Goal: Check status

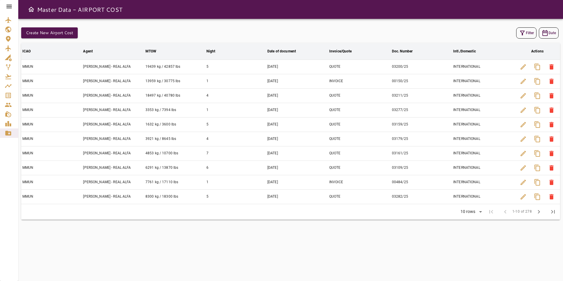
drag, startPoint x: 13, startPoint y: 11, endPoint x: 11, endPoint y: 7, distance: 4.0
click at [13, 10] on div at bounding box center [9, 6] width 18 height 13
click at [11, 7] on icon at bounding box center [9, 6] width 7 height 7
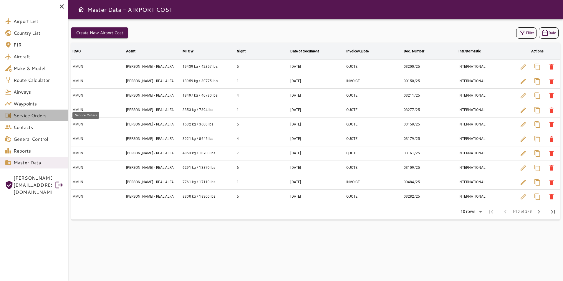
click at [32, 111] on link "Service Orders" at bounding box center [34, 116] width 68 height 12
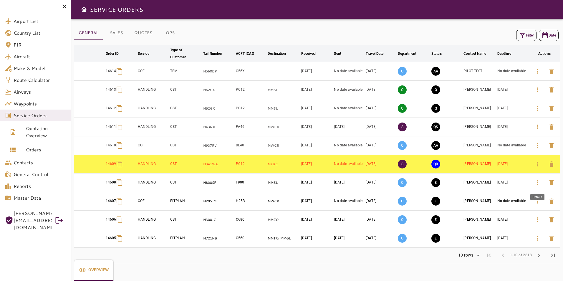
click at [538, 184] on icon "button" at bounding box center [537, 182] width 7 height 7
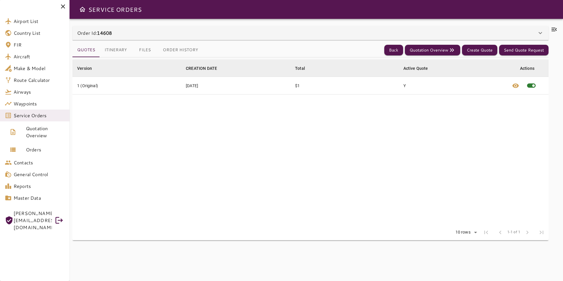
click at [258, 36] on div "Order Id: 14608" at bounding box center [307, 32] width 460 height 7
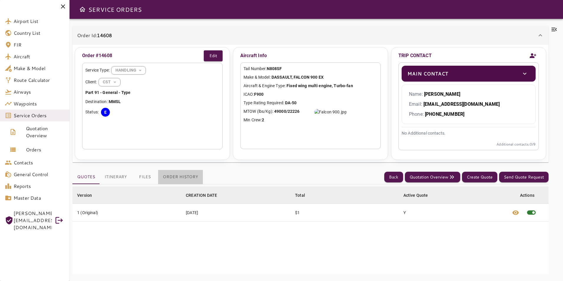
click at [171, 178] on button "Order History" at bounding box center [180, 177] width 45 height 14
